Goal: Navigation & Orientation: Find specific page/section

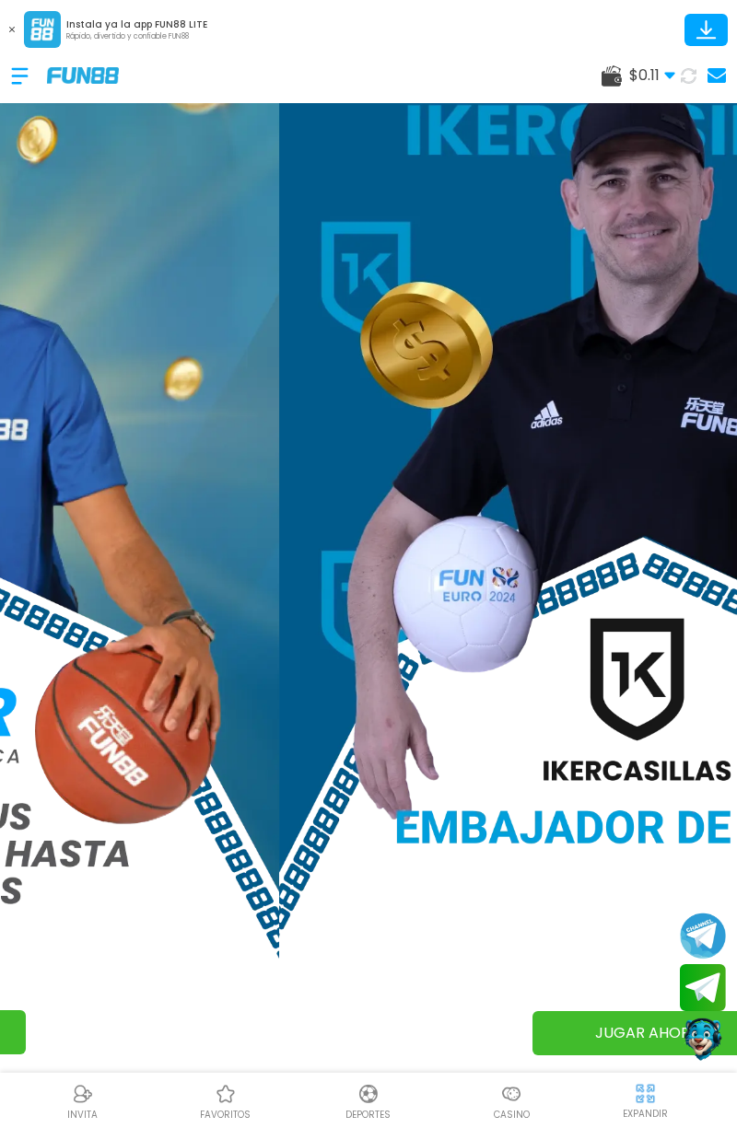
click at [518, 1107] on div at bounding box center [511, 1094] width 28 height 28
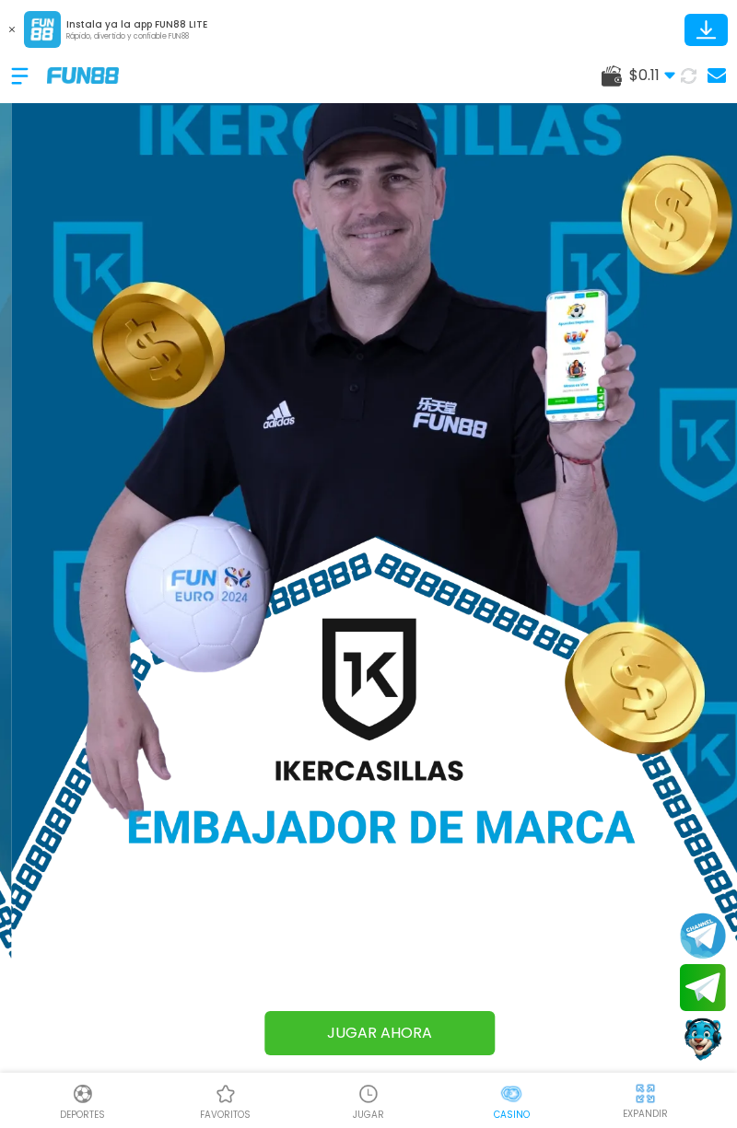
click at [518, 1107] on div at bounding box center [511, 1094] width 28 height 28
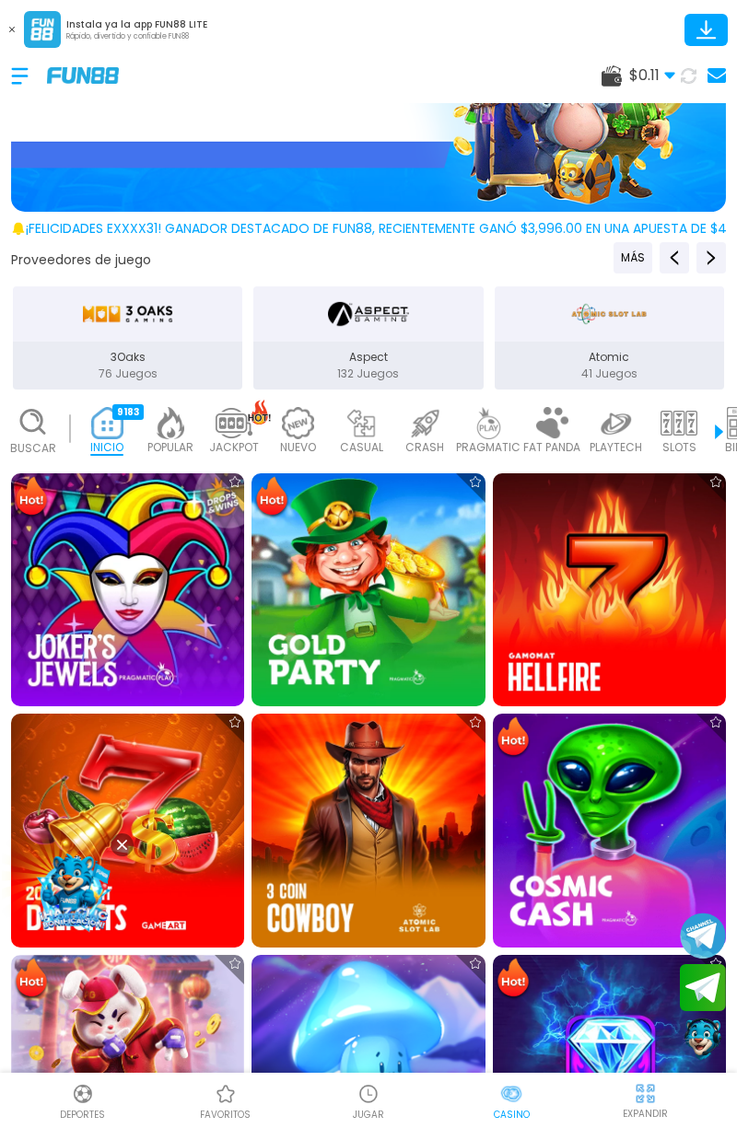
scroll to position [446, 0]
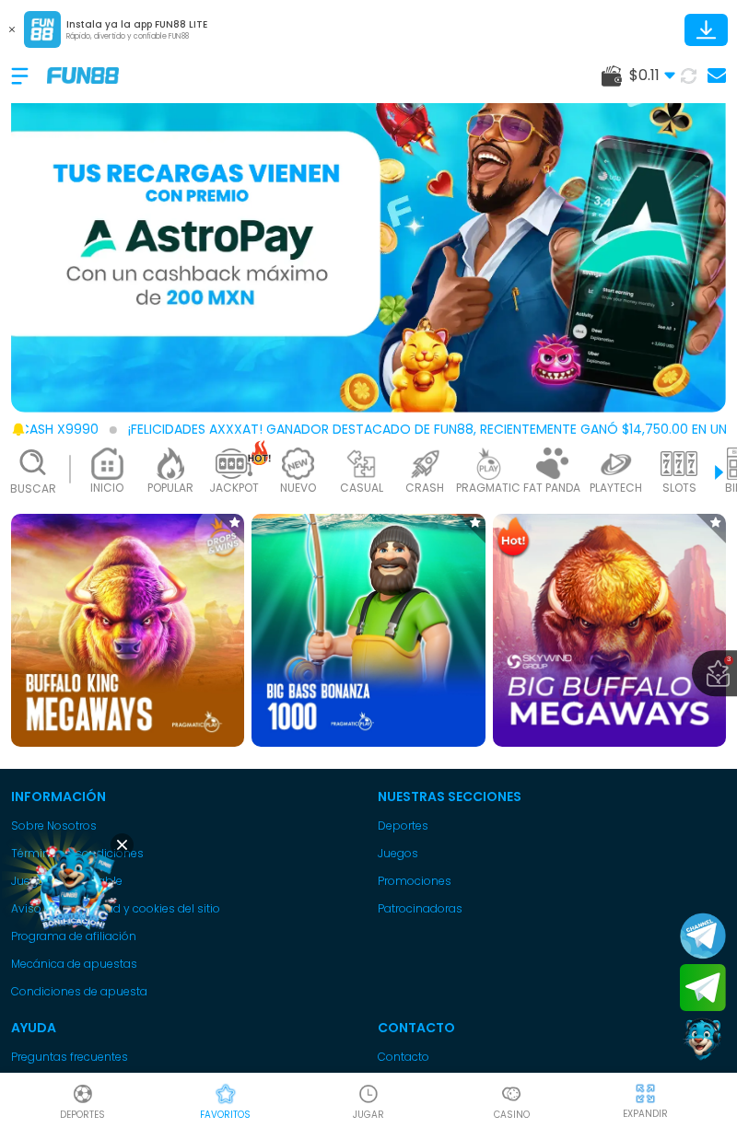
click at [61, 897] on img at bounding box center [73, 888] width 99 height 99
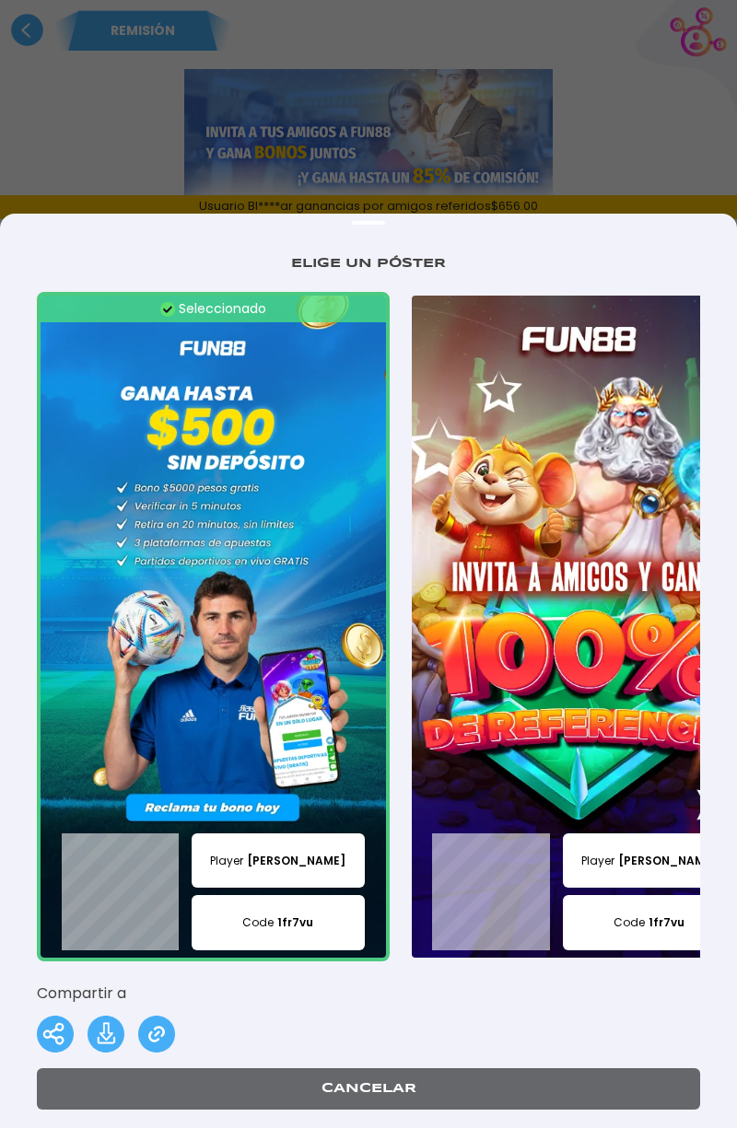
click at [180, 814] on img at bounding box center [213, 627] width 353 height 670
click at [298, 926] on span "1fr7vu" at bounding box center [295, 922] width 36 height 17
click at [296, 927] on span "1fr7vu" at bounding box center [295, 922] width 36 height 17
click at [301, 934] on p "Code 1fr7vu" at bounding box center [278, 922] width 173 height 55
click at [302, 934] on p "Code 1fr7vu" at bounding box center [278, 922] width 173 height 55
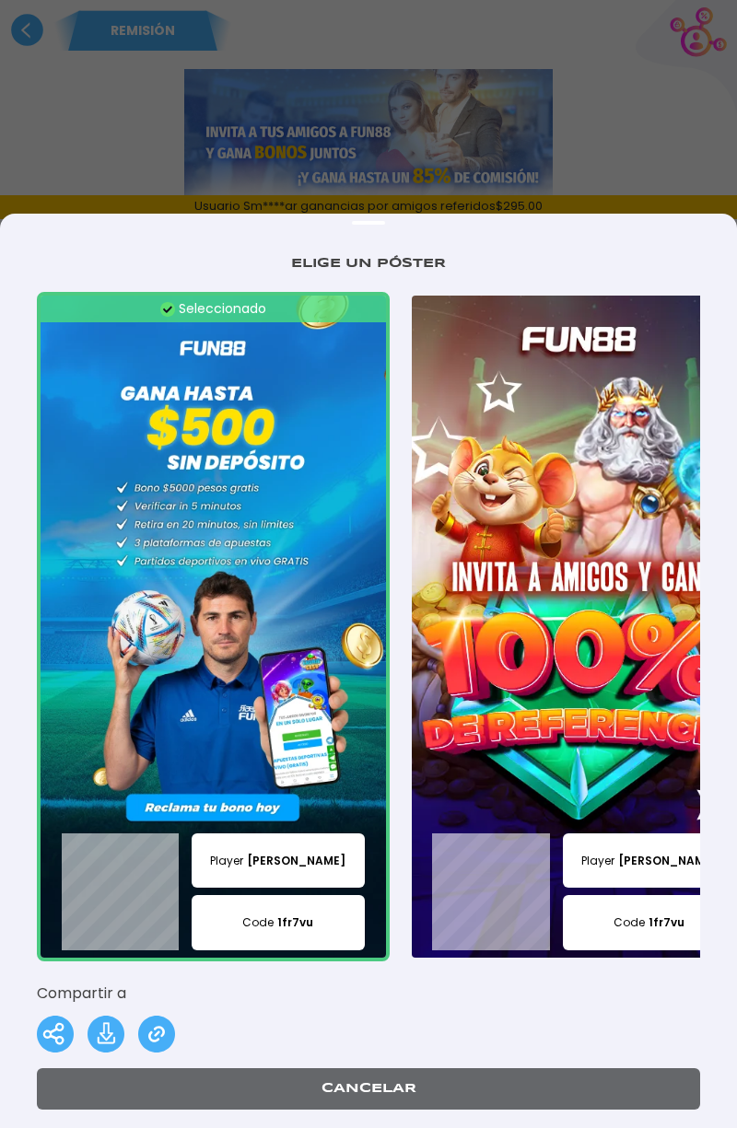
click at [302, 934] on p "Code 1fr7vu" at bounding box center [278, 922] width 173 height 55
click at [309, 938] on p "Code 1fr7vu" at bounding box center [278, 922] width 173 height 55
click at [311, 952] on div "Player [PERSON_NAME] Code 1fr7vu" at bounding box center [213, 891] width 353 height 139
click at [159, 812] on img at bounding box center [213, 627] width 353 height 670
click at [229, 873] on p "Player [PERSON_NAME]" at bounding box center [278, 860] width 173 height 55
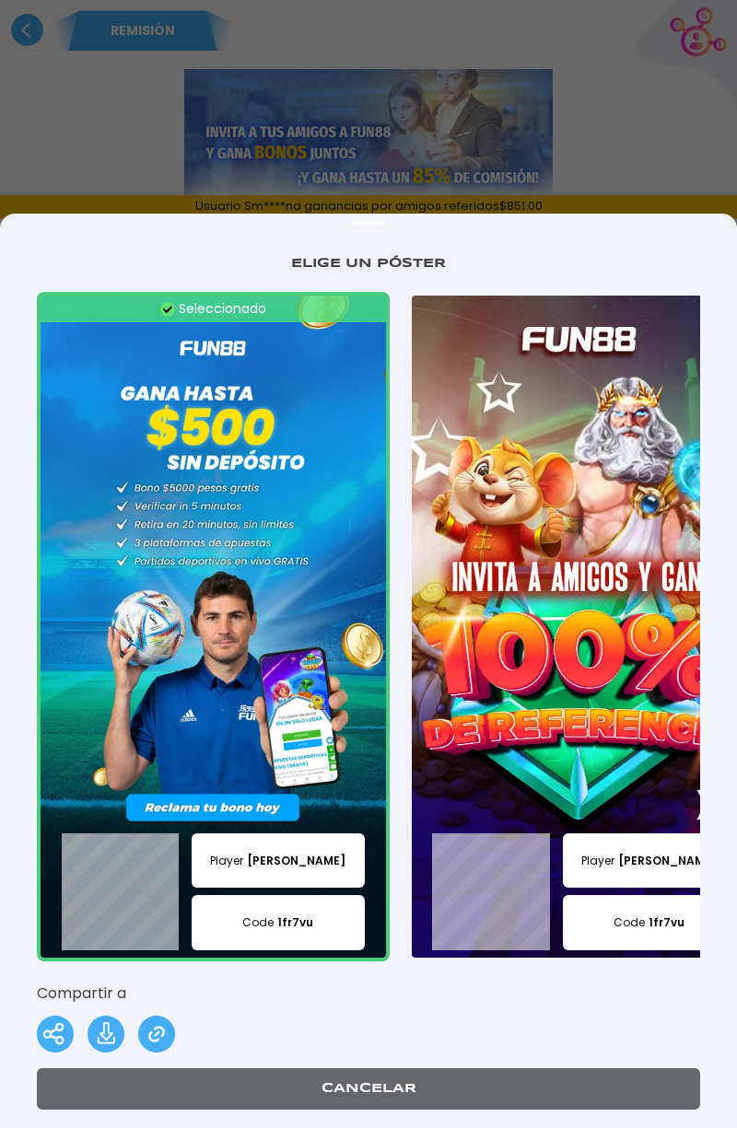
click at [332, 926] on p "Code 1fr7vu" at bounding box center [278, 922] width 173 height 55
click at [331, 926] on p "Code 1fr7vu" at bounding box center [278, 922] width 173 height 55
click at [330, 926] on p "Code 1fr7vu" at bounding box center [278, 922] width 173 height 55
click at [318, 930] on p "Code 1fr7vu" at bounding box center [278, 922] width 173 height 55
click at [323, 921] on p "Code 1fr7vu" at bounding box center [278, 922] width 173 height 55
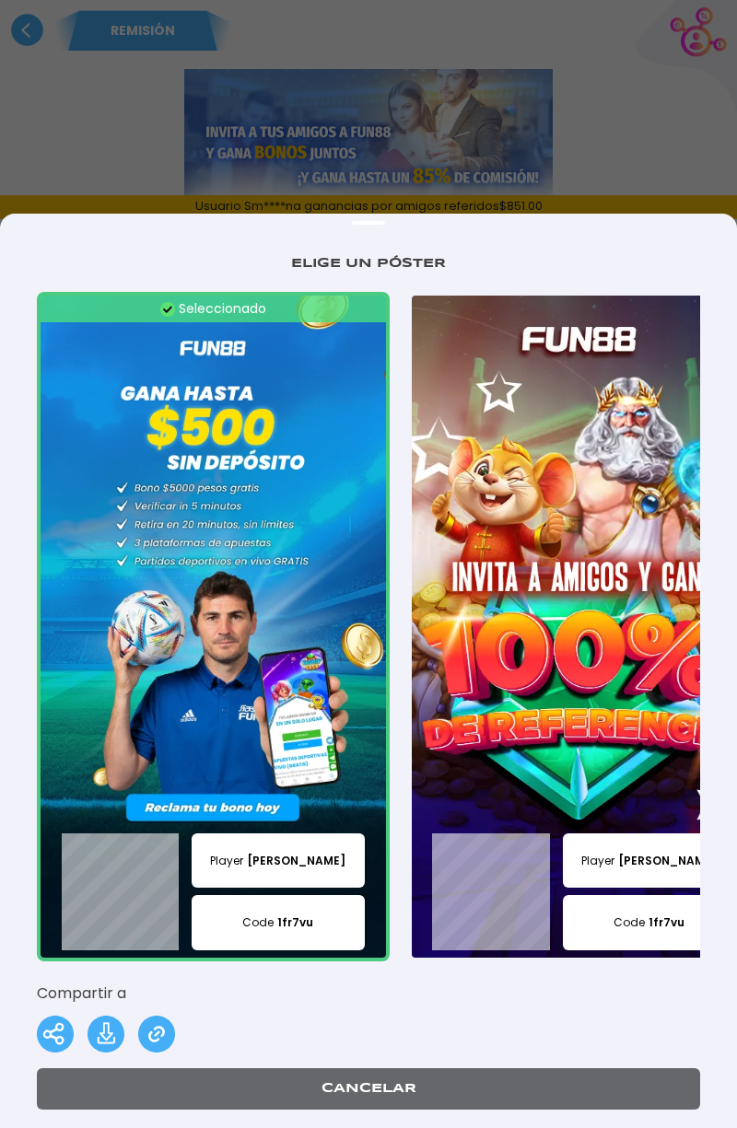
click at [315, 921] on p "Code 1fr7vu" at bounding box center [278, 922] width 173 height 55
click at [311, 931] on p "Code 1fr7vu" at bounding box center [278, 922] width 173 height 55
click at [312, 930] on p "Code 1fr7vu" at bounding box center [278, 922] width 173 height 55
